Goal: Transaction & Acquisition: Purchase product/service

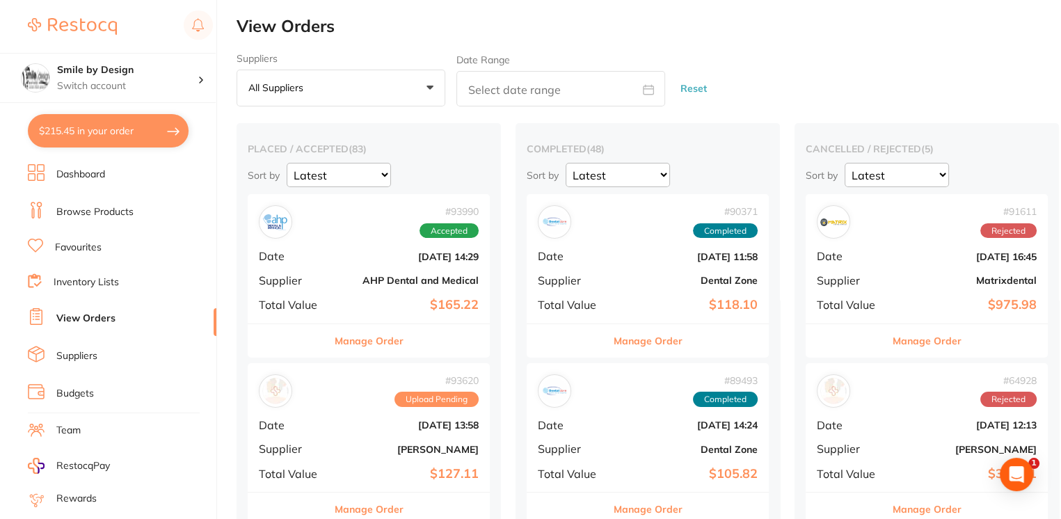
click at [115, 212] on link "Browse Products" at bounding box center [94, 212] width 77 height 14
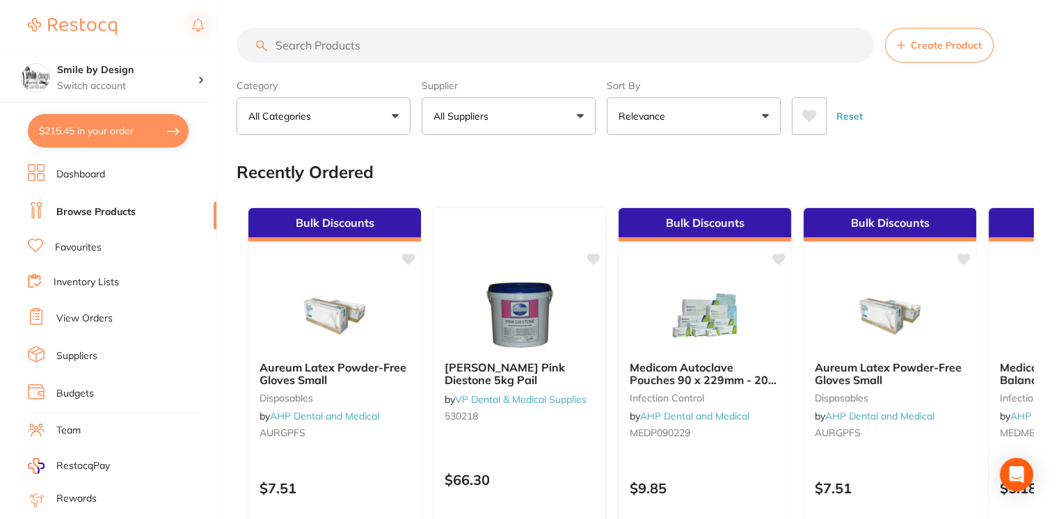
click at [389, 35] on input "search" at bounding box center [556, 45] width 638 height 35
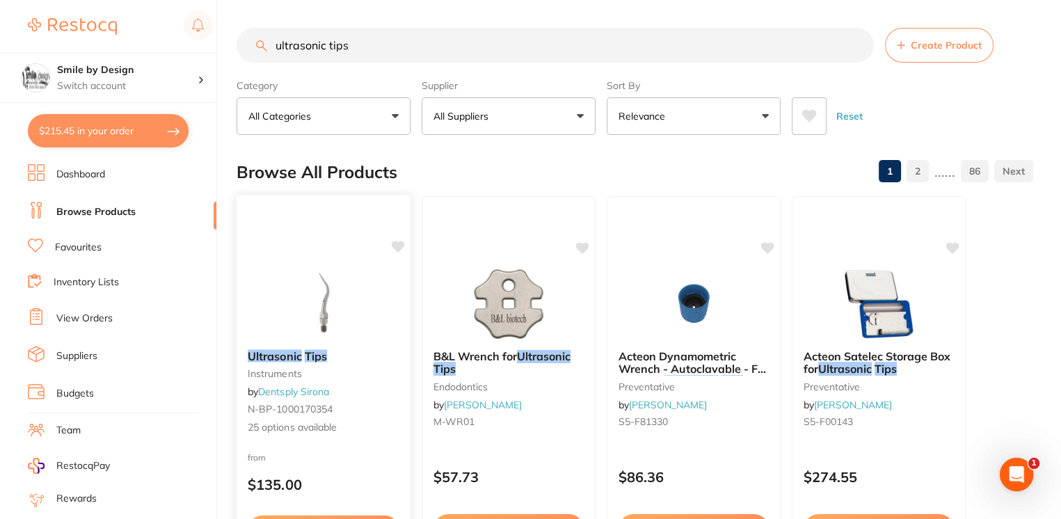
type input "ultrasonic tips"
click at [347, 290] on img at bounding box center [323, 303] width 91 height 70
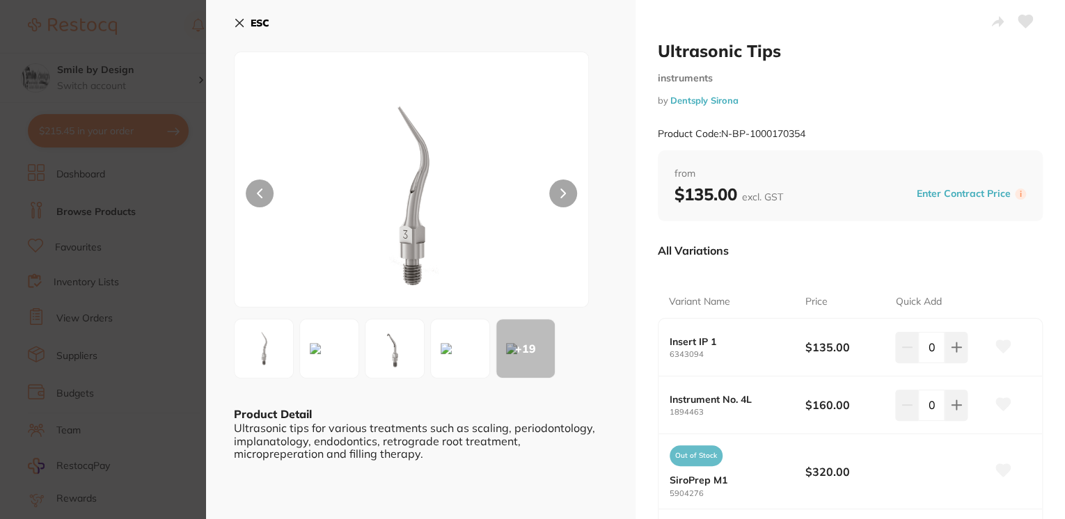
click at [565, 180] on button at bounding box center [563, 194] width 28 height 28
click at [567, 198] on button at bounding box center [563, 194] width 28 height 28
click at [252, 187] on button at bounding box center [260, 194] width 28 height 28
click at [248, 187] on button at bounding box center [260, 194] width 28 height 28
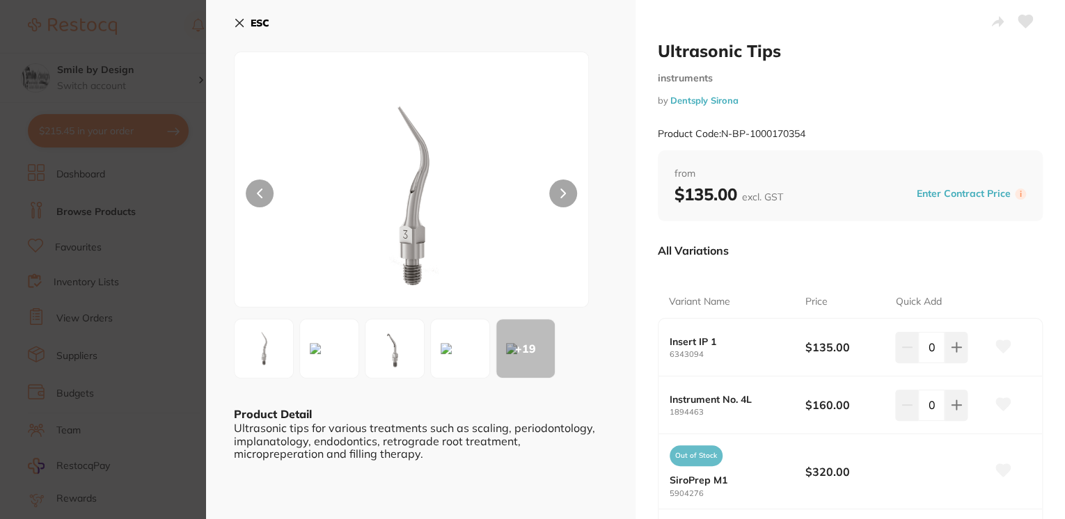
click at [259, 361] on img at bounding box center [264, 349] width 50 height 50
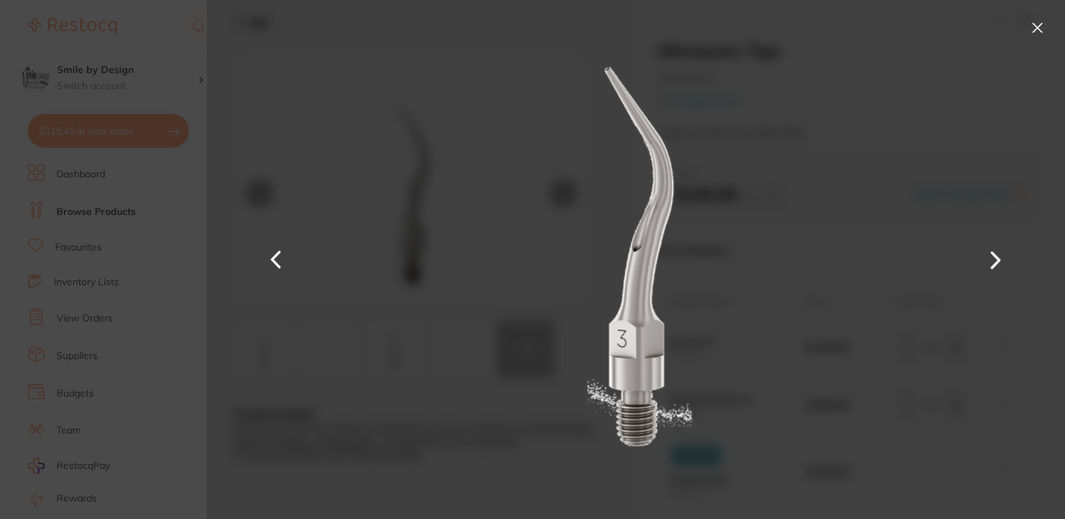
click at [1038, 28] on button at bounding box center [1037, 28] width 22 height 22
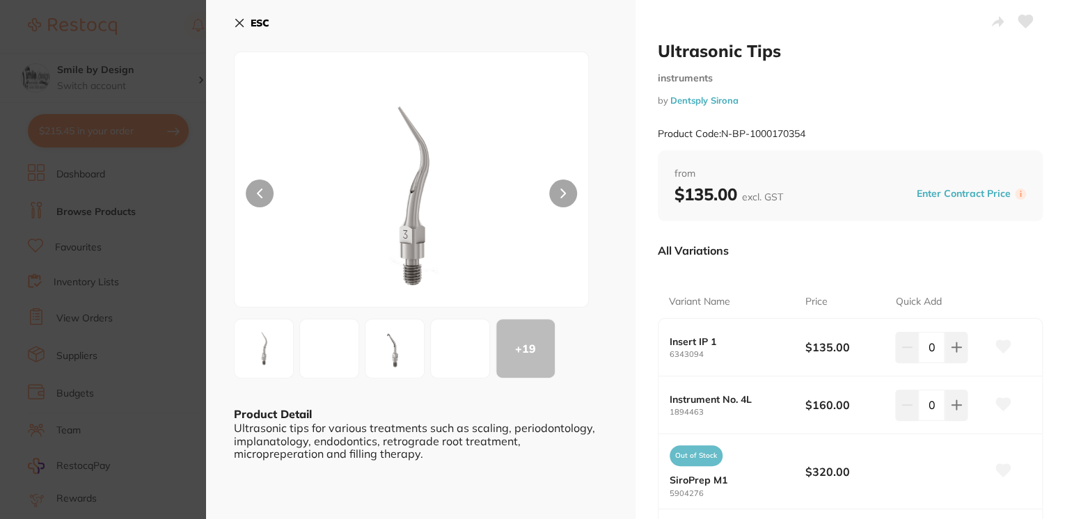
click at [244, 21] on icon at bounding box center [239, 22] width 11 height 11
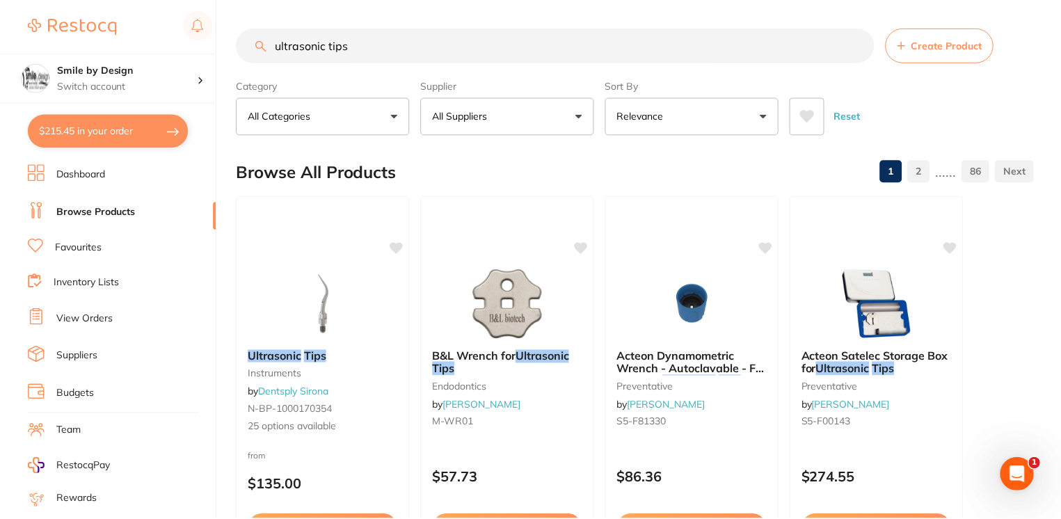
scroll to position [1, 0]
